Goal: Complete application form

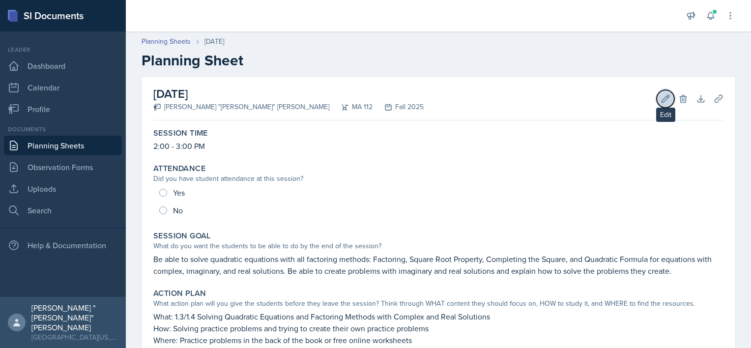
click at [660, 99] on icon at bounding box center [665, 99] width 10 height 10
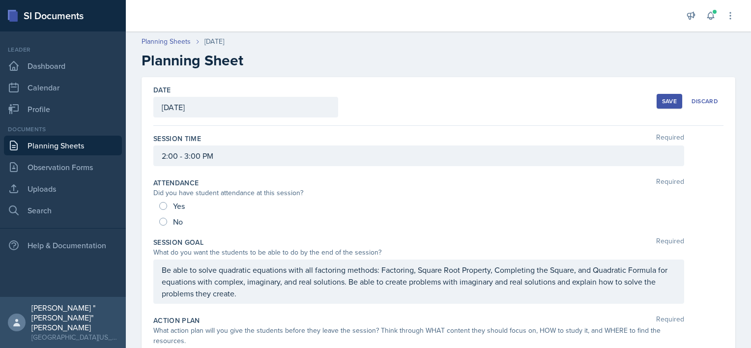
click at [169, 205] on div "Yes" at bounding box center [173, 206] width 28 height 16
click at [158, 207] on div "Yes No" at bounding box center [438, 213] width 570 height 31
click at [160, 207] on input "Yes" at bounding box center [163, 206] width 8 height 8
radio input "true"
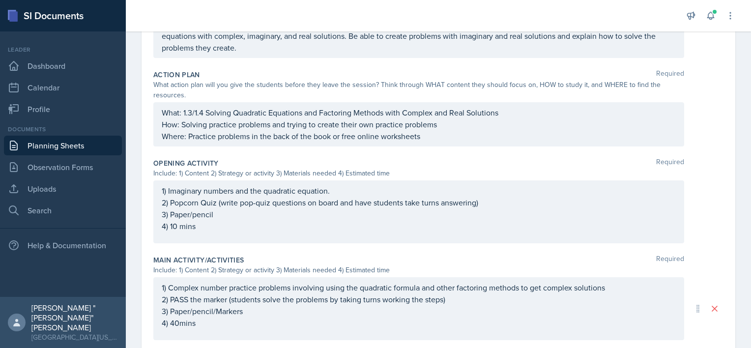
scroll to position [461, 0]
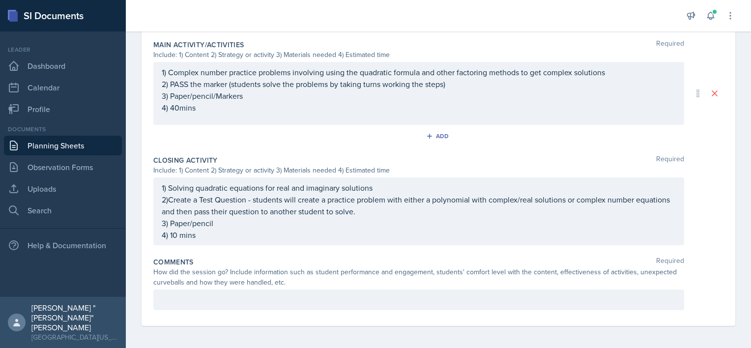
click at [274, 296] on p at bounding box center [419, 300] width 514 height 12
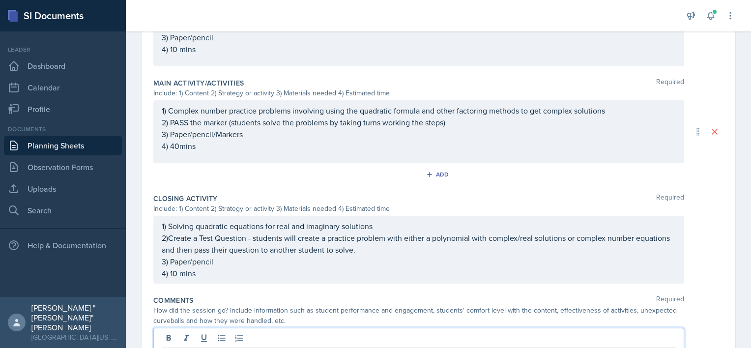
scroll to position [478, 0]
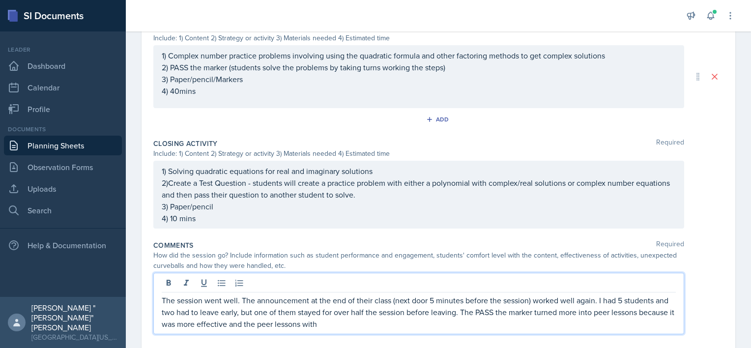
drag, startPoint x: 374, startPoint y: 324, endPoint x: 265, endPoint y: 331, distance: 109.3
click at [265, 331] on div "The session went well. The announcement at the end of their class (next door 5 …" at bounding box center [418, 303] width 531 height 61
click at [590, 325] on p "The session went well. The announcement at the end of their class (next door 5 …" at bounding box center [419, 311] width 514 height 35
click at [568, 319] on p "The session went well. The announcement at the end of their class (next door 5 …" at bounding box center [419, 311] width 514 height 35
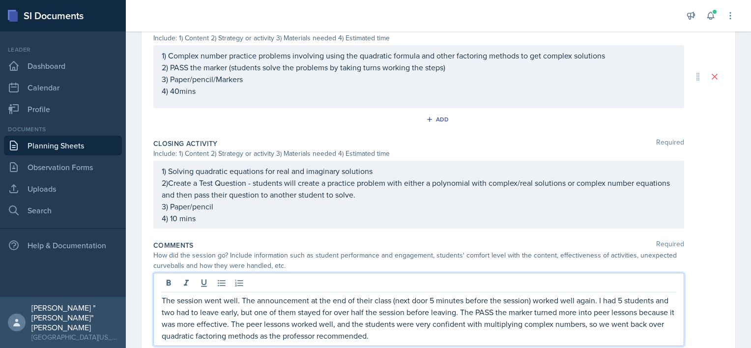
click at [477, 310] on p "The session went well. The announcement at the end of their class (next door 5 …" at bounding box center [419, 317] width 514 height 47
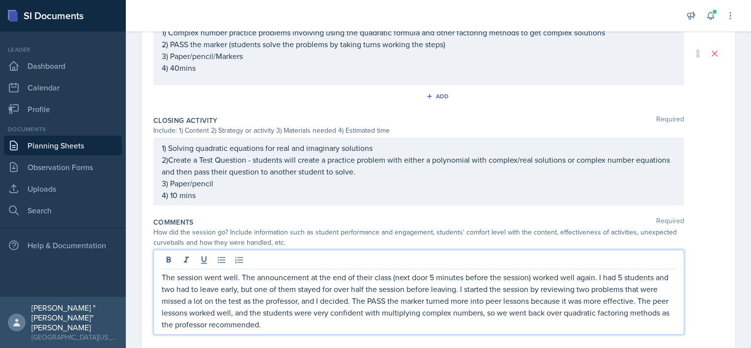
scroll to position [507, 0]
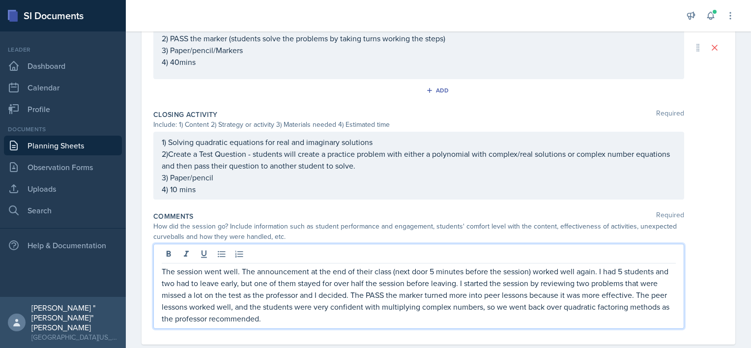
click at [334, 313] on p "The session went well. The announcement at the end of their class (next door 5 …" at bounding box center [419, 294] width 514 height 59
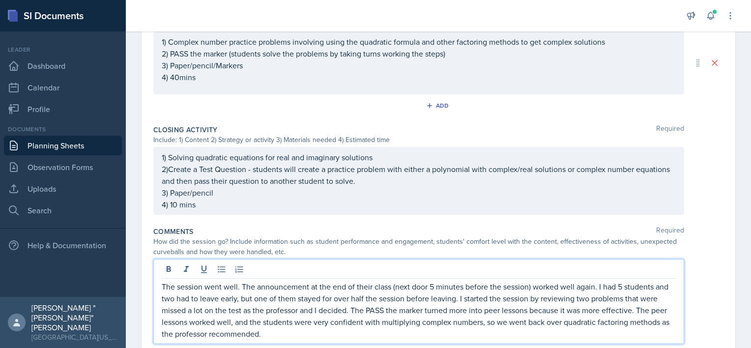
scroll to position [525, 0]
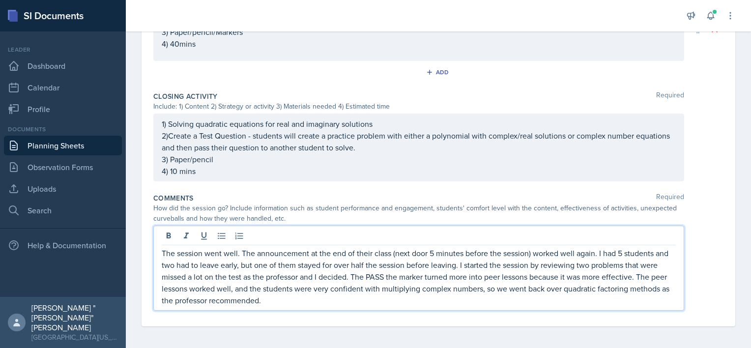
click at [661, 249] on p "The session went well. The announcement at the end of their class (next door 5 …" at bounding box center [419, 276] width 514 height 59
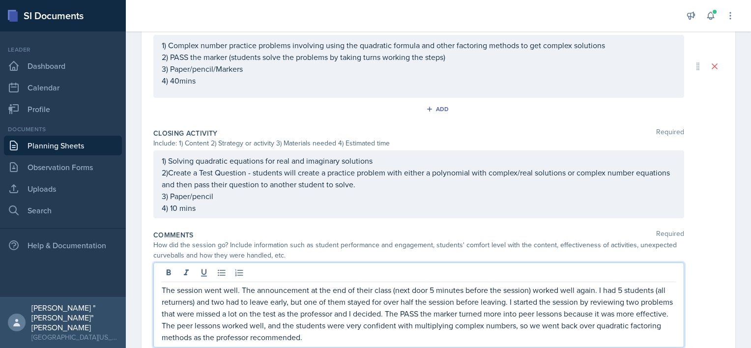
scroll to position [516, 0]
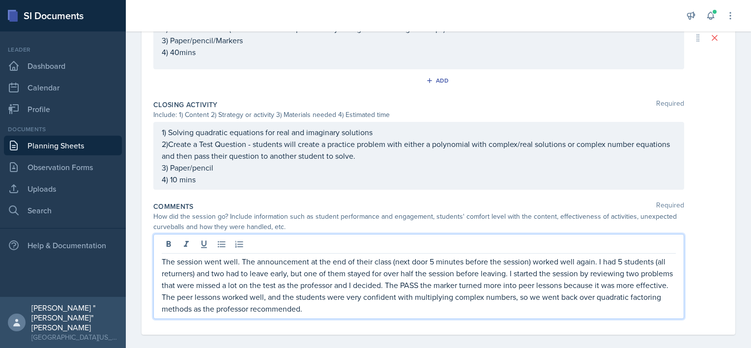
click at [387, 305] on p "The session went well. The announcement at the end of their class (next door 5 …" at bounding box center [419, 284] width 514 height 59
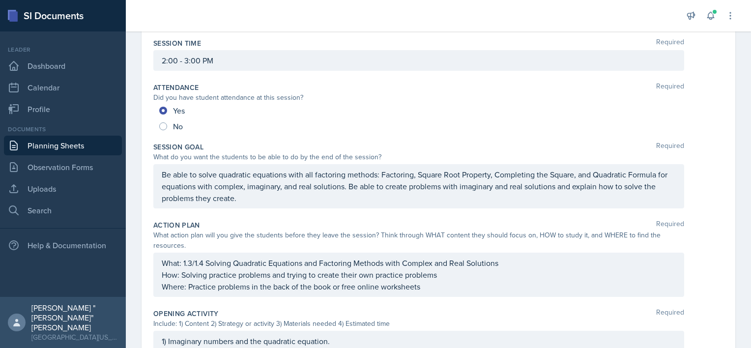
scroll to position [0, 0]
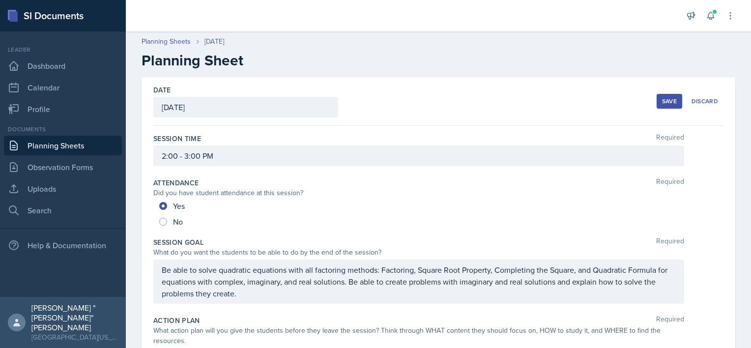
click at [662, 101] on div "Save" at bounding box center [669, 101] width 15 height 8
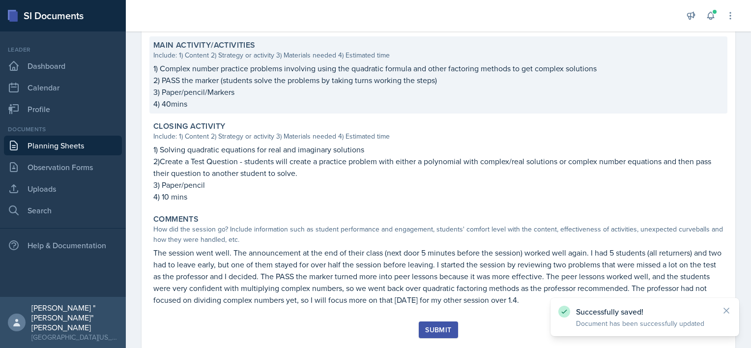
scroll to position [423, 0]
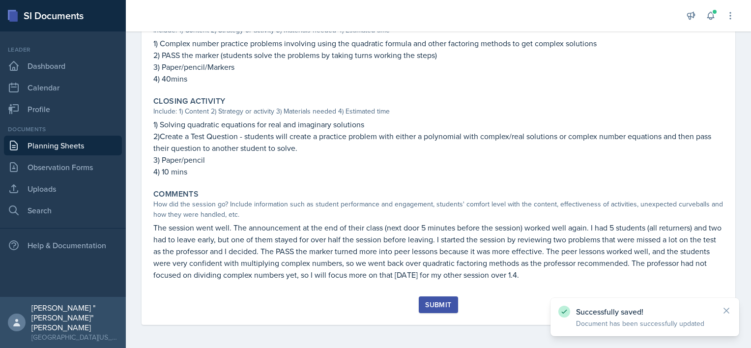
click at [436, 303] on div "Submit" at bounding box center [438, 305] width 26 height 8
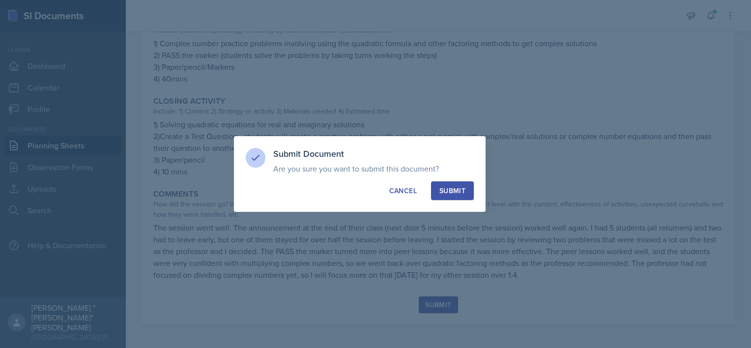
click at [456, 187] on div "Submit" at bounding box center [452, 191] width 26 height 10
radio input "true"
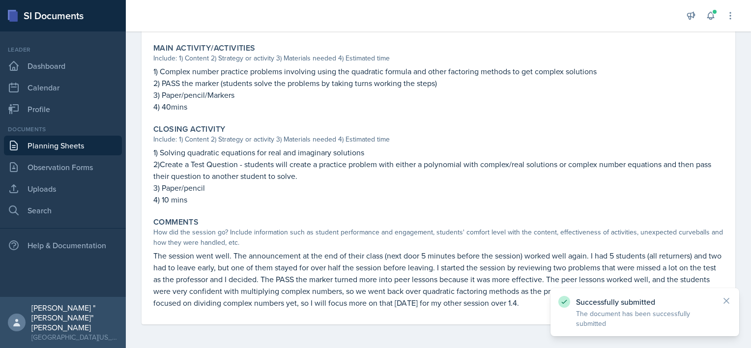
scroll to position [395, 0]
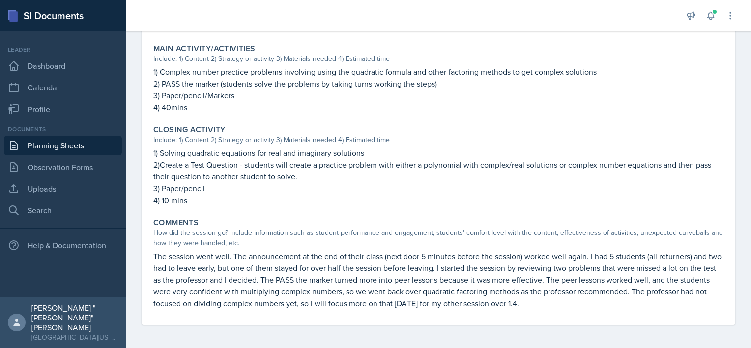
click at [56, 146] on link "Planning Sheets" at bounding box center [63, 146] width 118 height 20
